Goal: Information Seeking & Learning: Learn about a topic

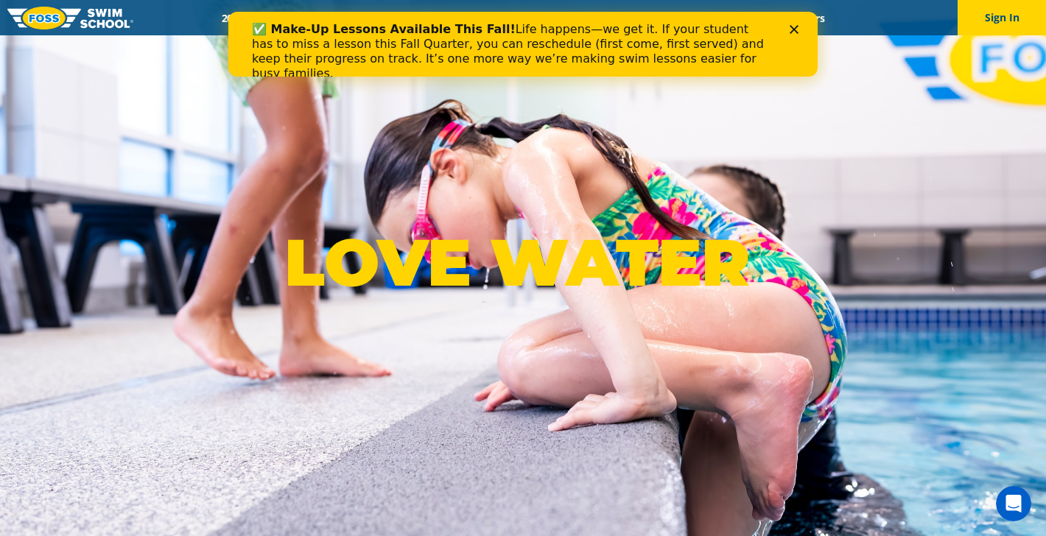
click at [362, 15] on div "✅ Make-Up Lessons Available This Fall! Life happens—we get it. If your student …" at bounding box center [522, 44] width 589 height 65
click at [792, 30] on polygon "Close" at bounding box center [794, 29] width 9 height 9
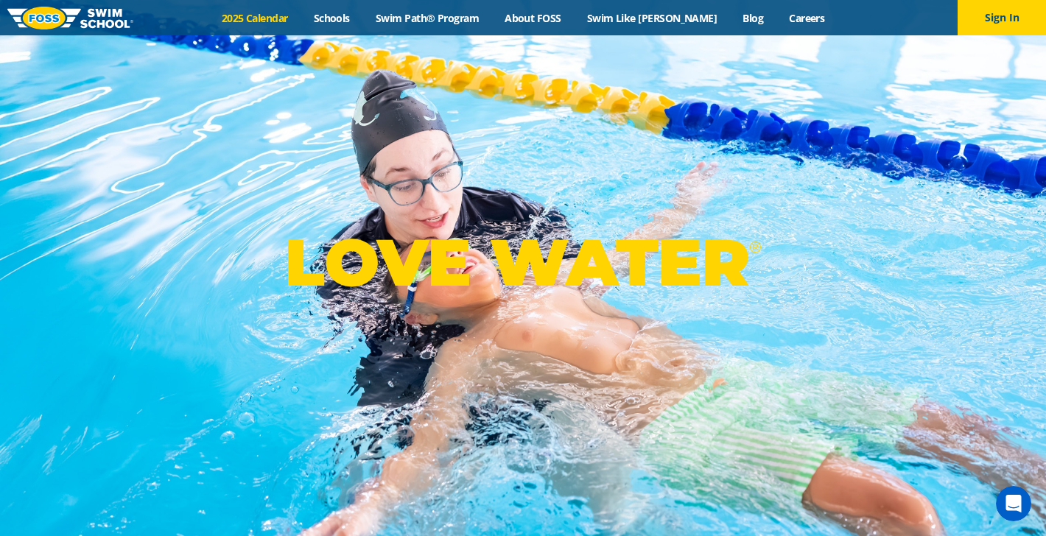
click at [300, 17] on link "2025 Calendar" at bounding box center [254, 18] width 92 height 14
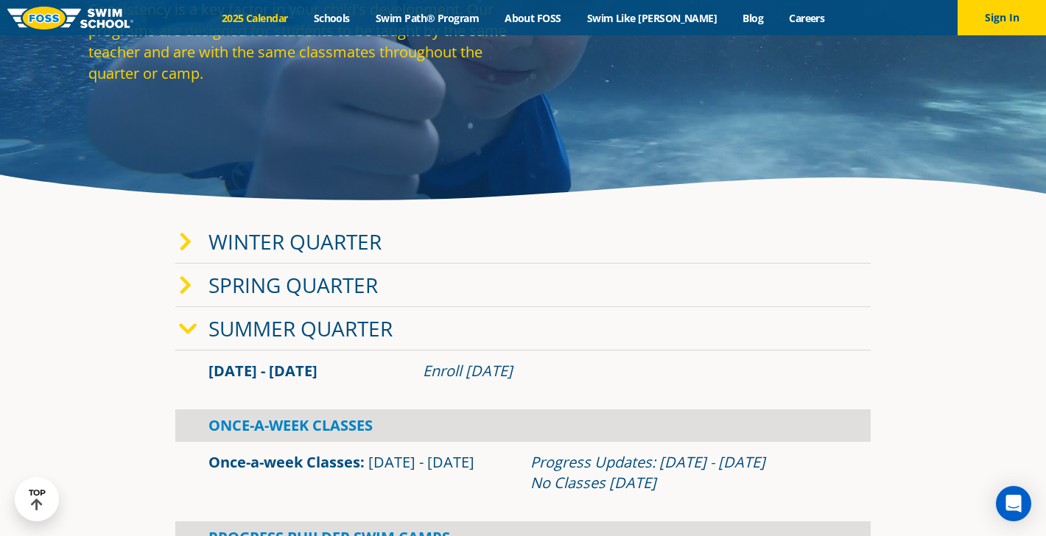
click at [309, 245] on link "Winter Quarter" at bounding box center [294, 242] width 173 height 28
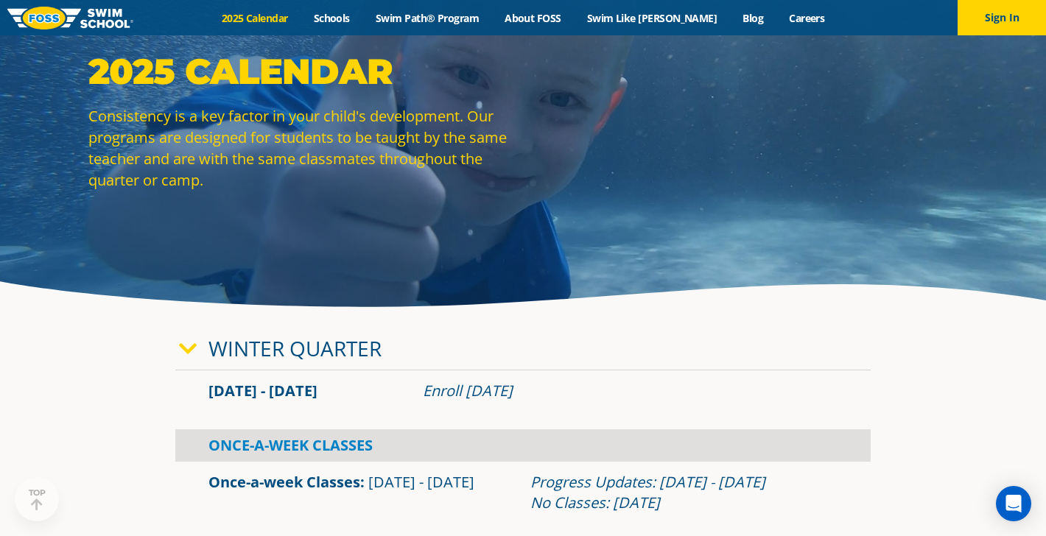
scroll to position [58, 0]
